Goal: Task Accomplishment & Management: Manage account settings

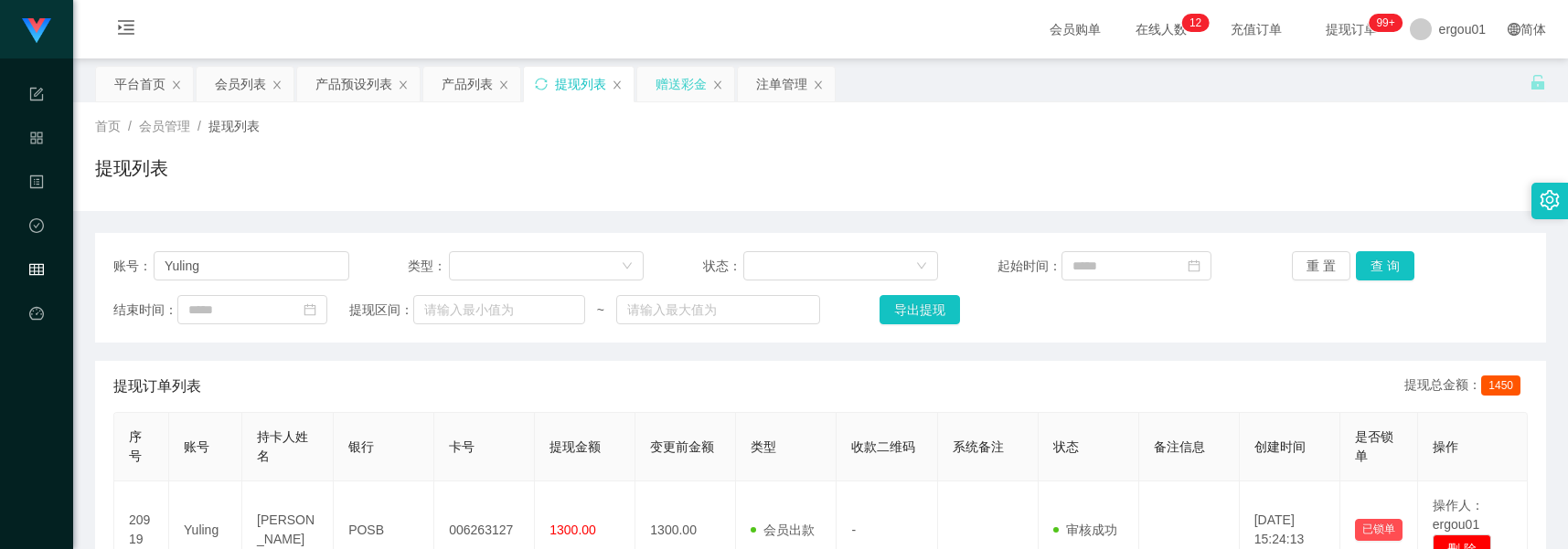
click at [682, 84] on div "赠送彩金" at bounding box center [681, 84] width 51 height 35
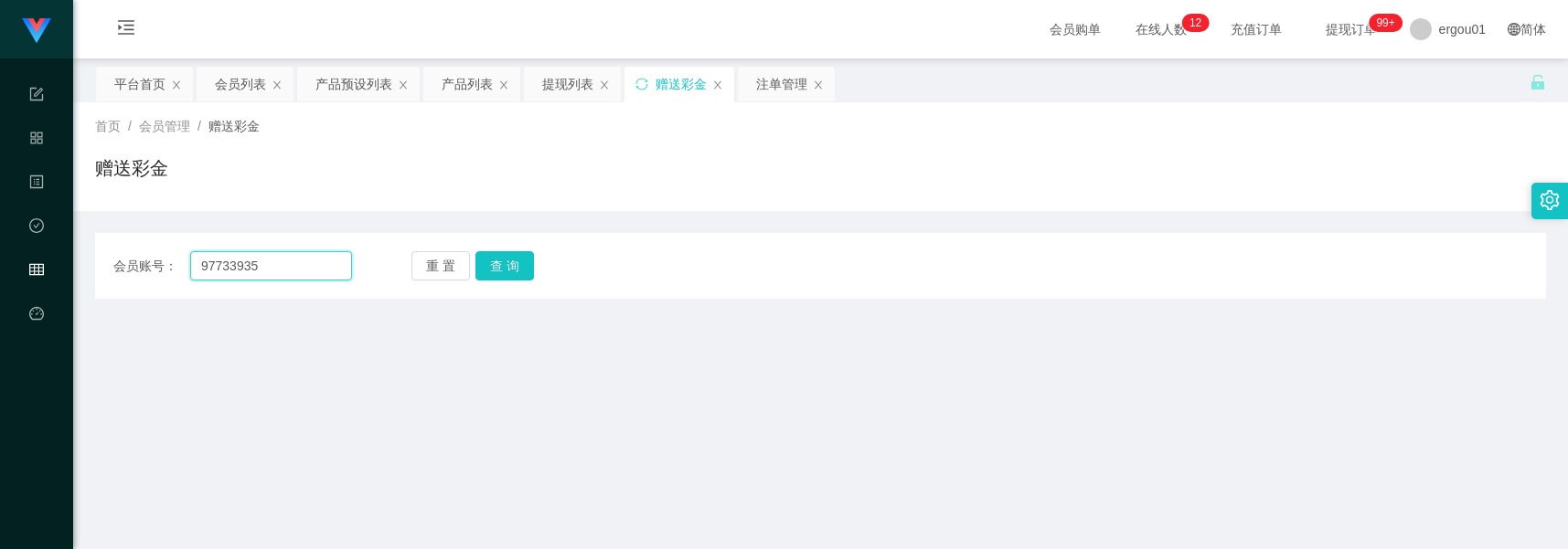
click at [268, 262] on input "97733935" at bounding box center [271, 266] width 162 height 30
paste input "8171931"
type input "98171931"
click at [505, 268] on button "查 询" at bounding box center [504, 266] width 58 height 30
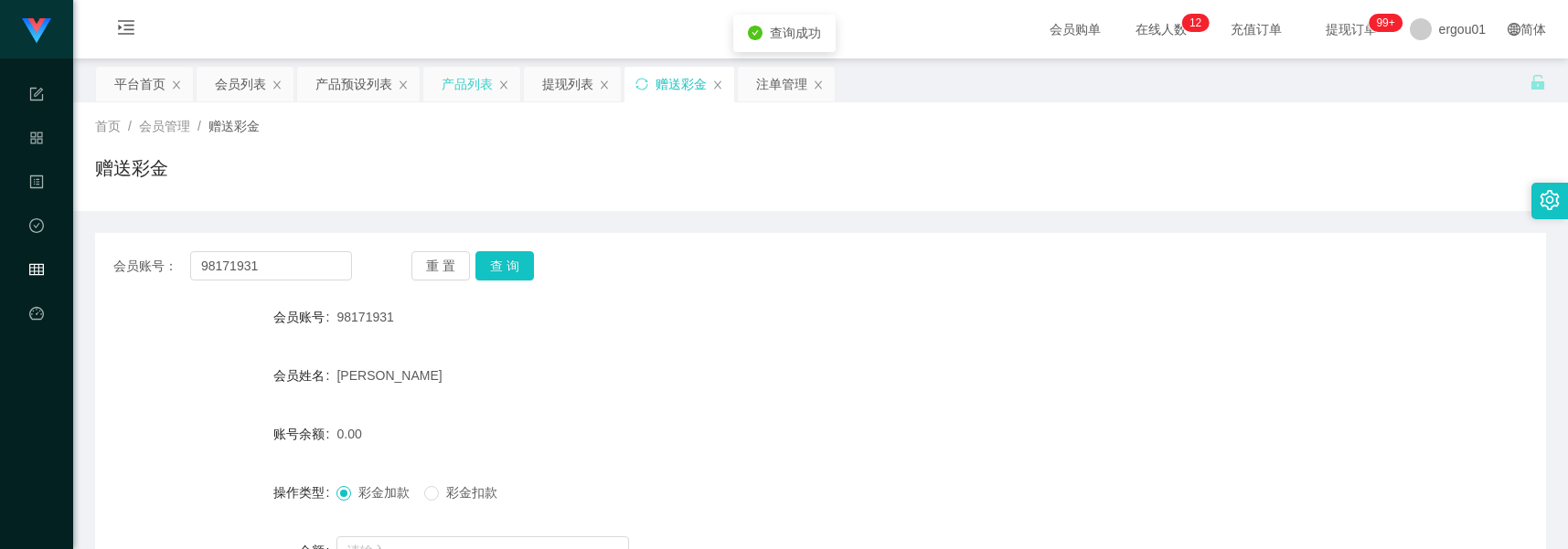
click at [490, 80] on div "产品列表" at bounding box center [466, 84] width 51 height 35
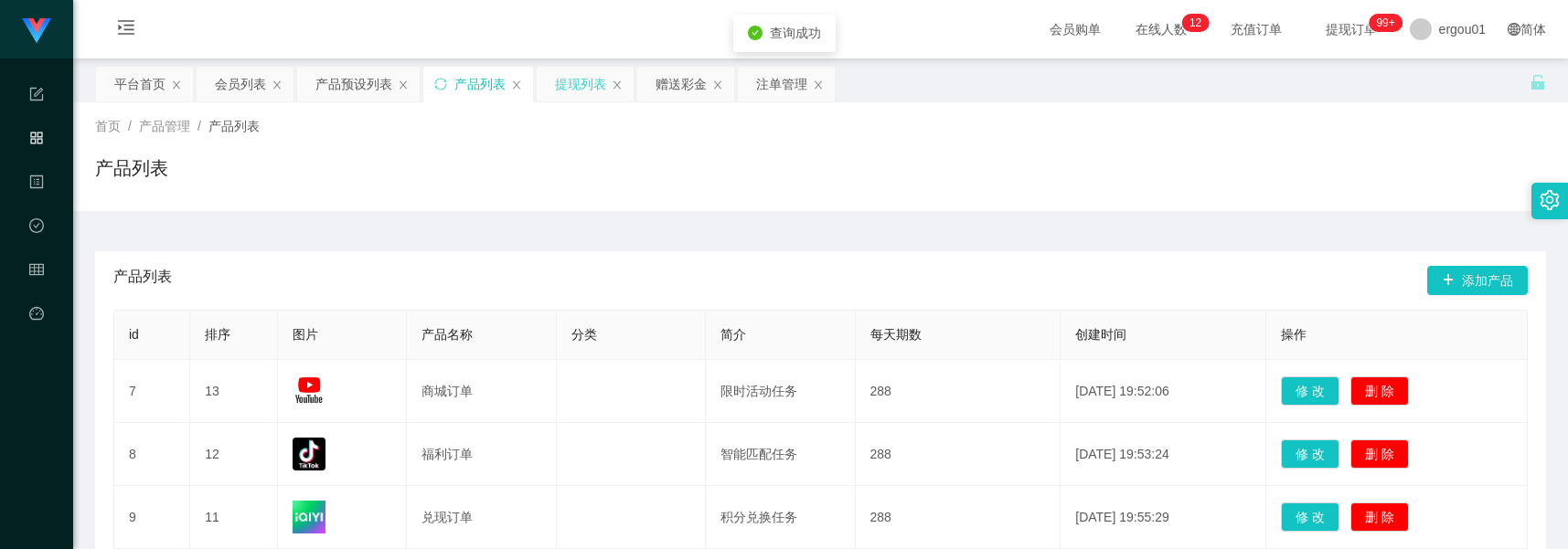
click at [559, 88] on div "提现列表" at bounding box center [580, 84] width 51 height 35
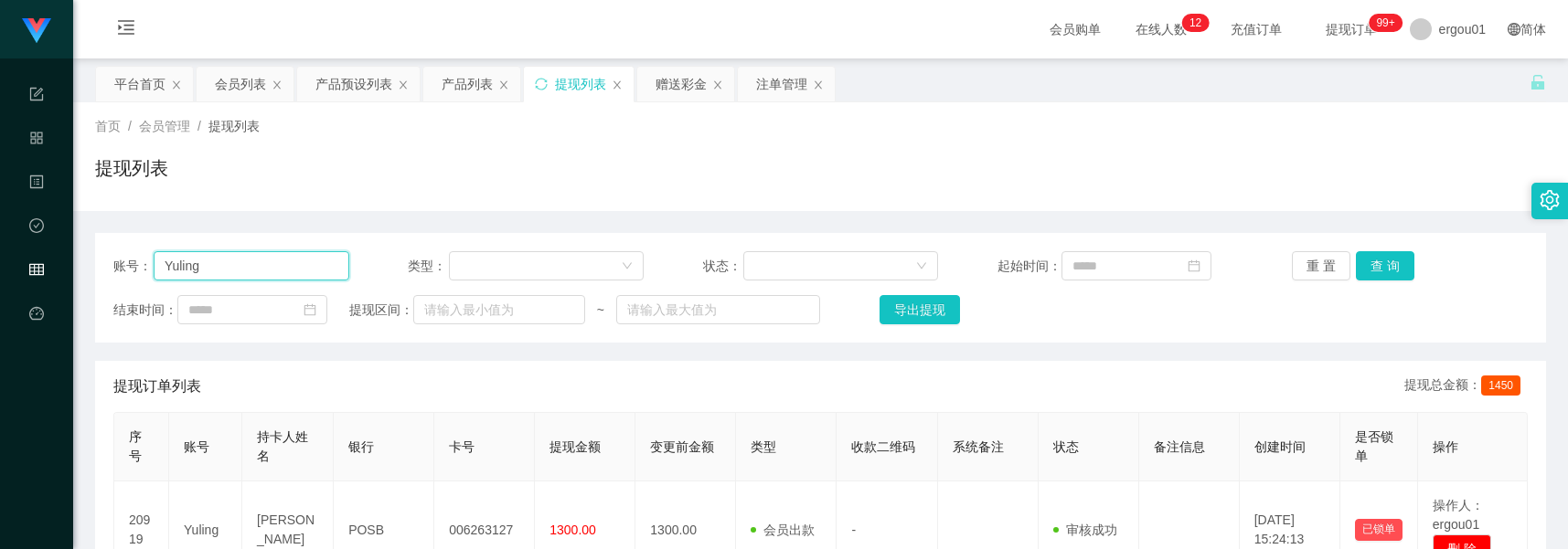
click at [288, 271] on input "Yuling" at bounding box center [251, 266] width 195 height 30
paste input "98171931"
type input "98171931"
click at [1388, 261] on button "查 询" at bounding box center [1384, 266] width 58 height 30
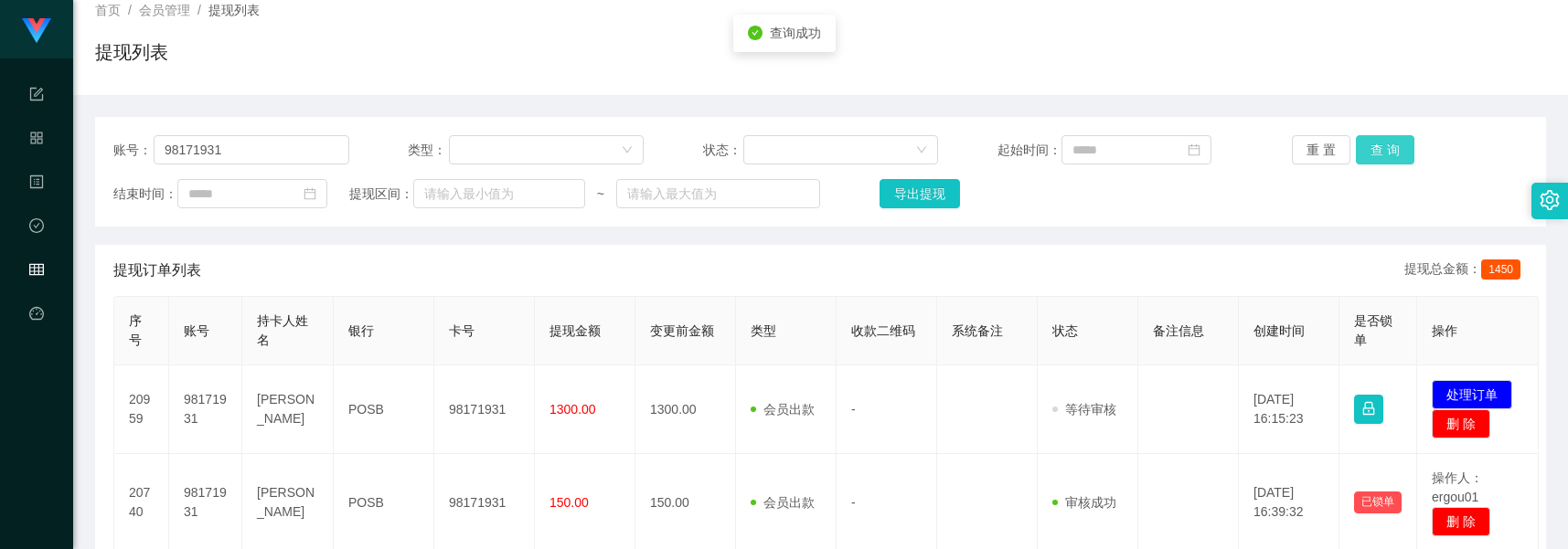
scroll to position [228, 0]
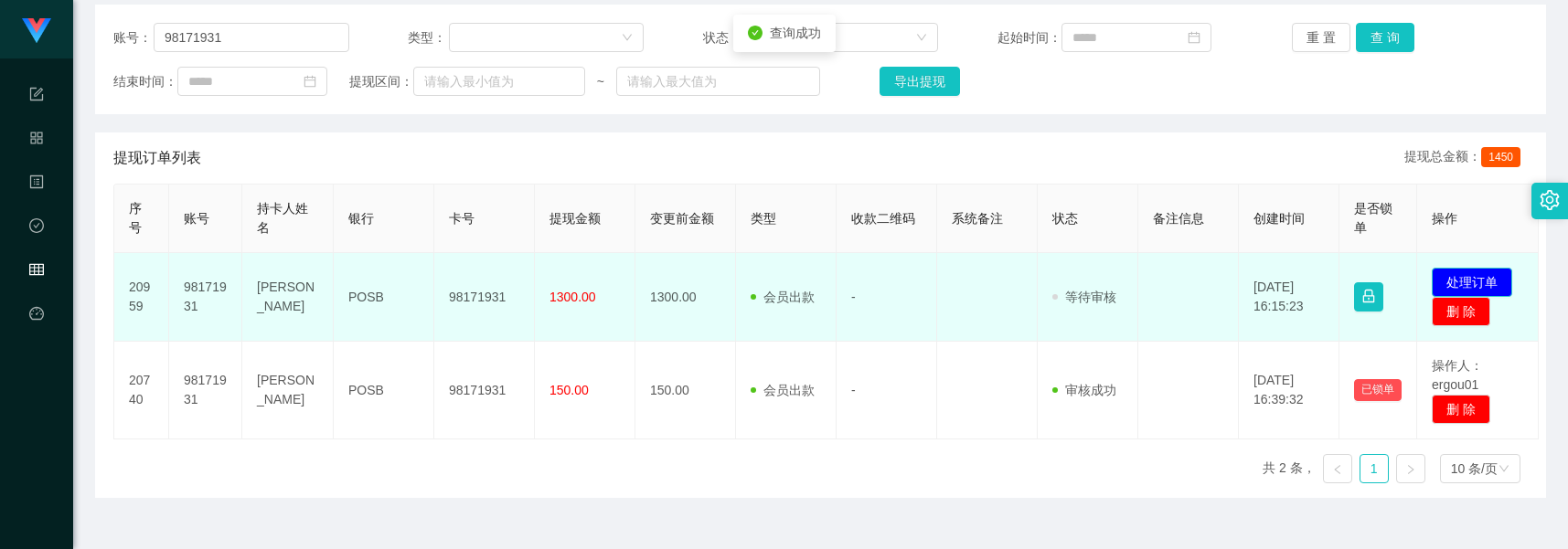
click at [1477, 288] on button "处理订单" at bounding box center [1472, 283] width 80 height 30
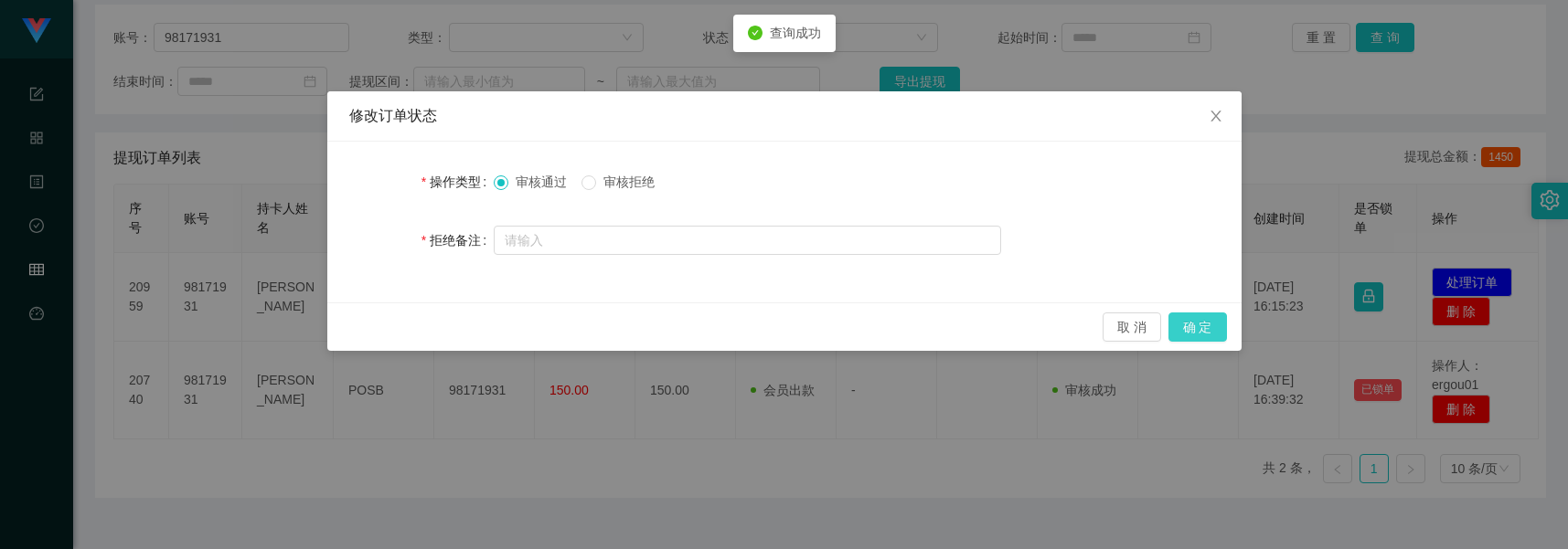
click at [1196, 340] on button "确 定" at bounding box center [1197, 327] width 58 height 30
